Goal: Find specific page/section

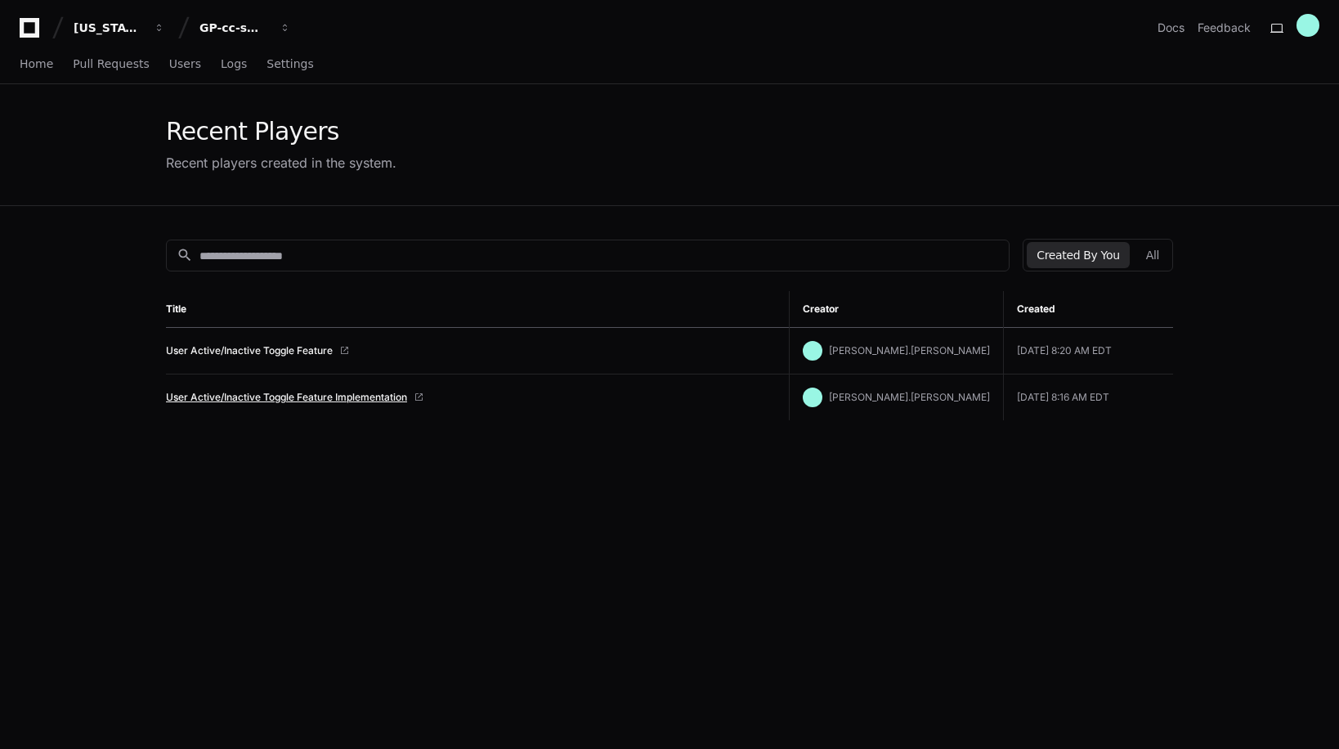
click at [294, 400] on link "User Active/Inactive Toggle Feature Implementation" at bounding box center [286, 397] width 241 height 13
